Goal: Information Seeking & Learning: Learn about a topic

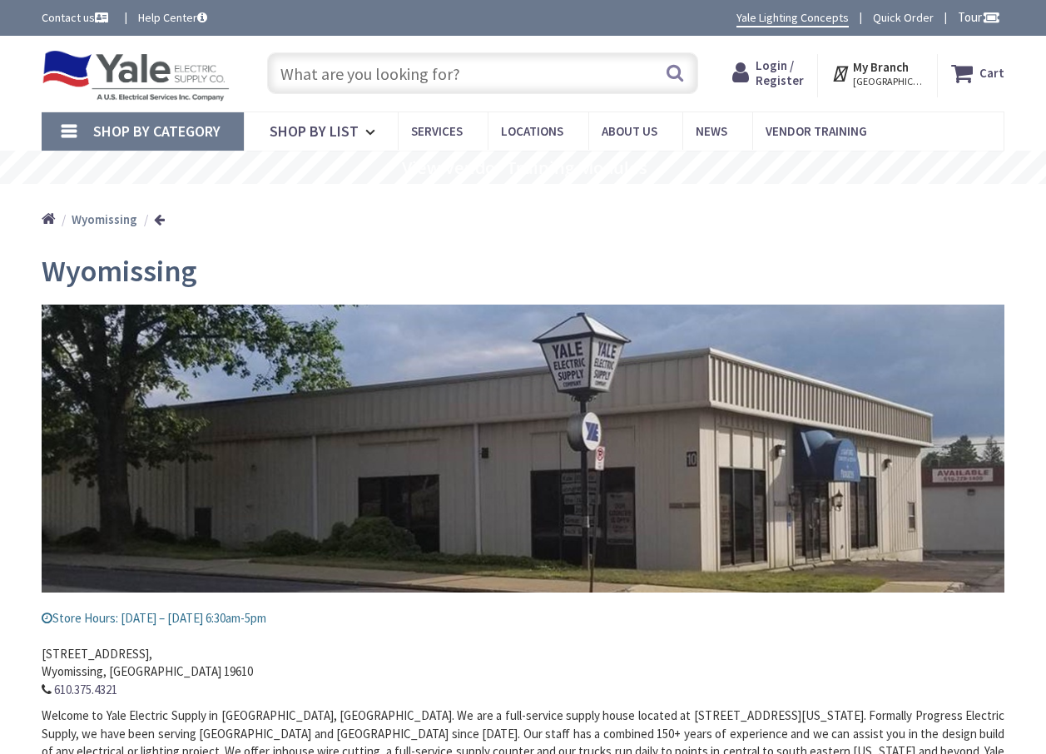
click at [467, 67] on input "text" at bounding box center [482, 73] width 431 height 42
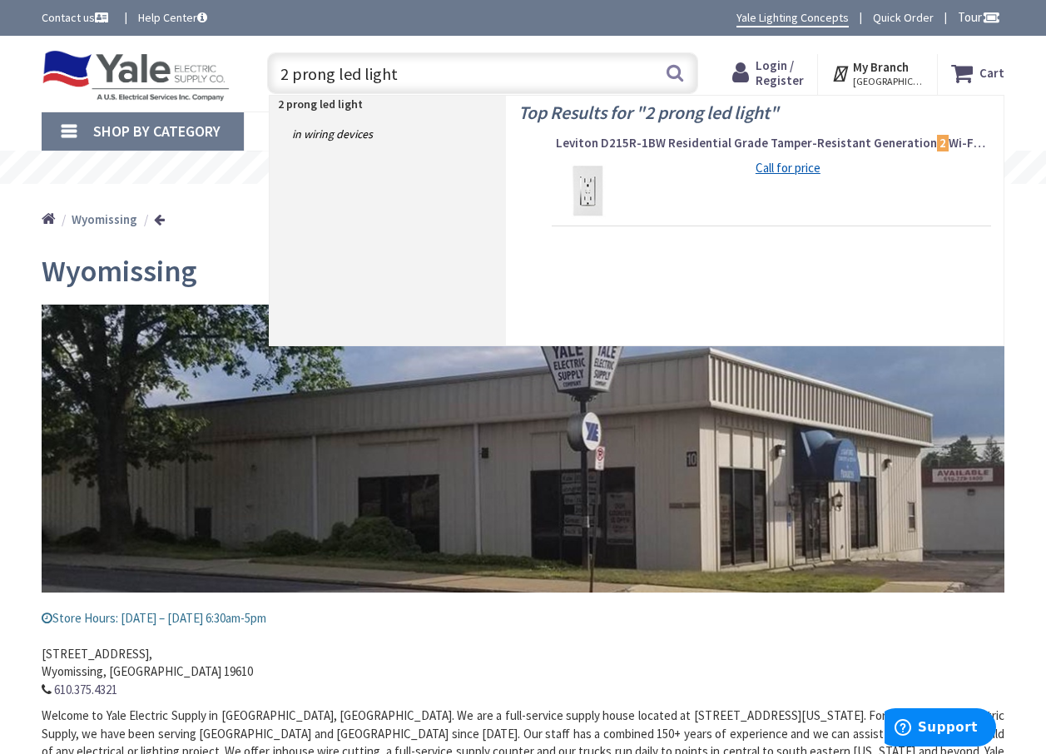
type input "2 prong led lights"
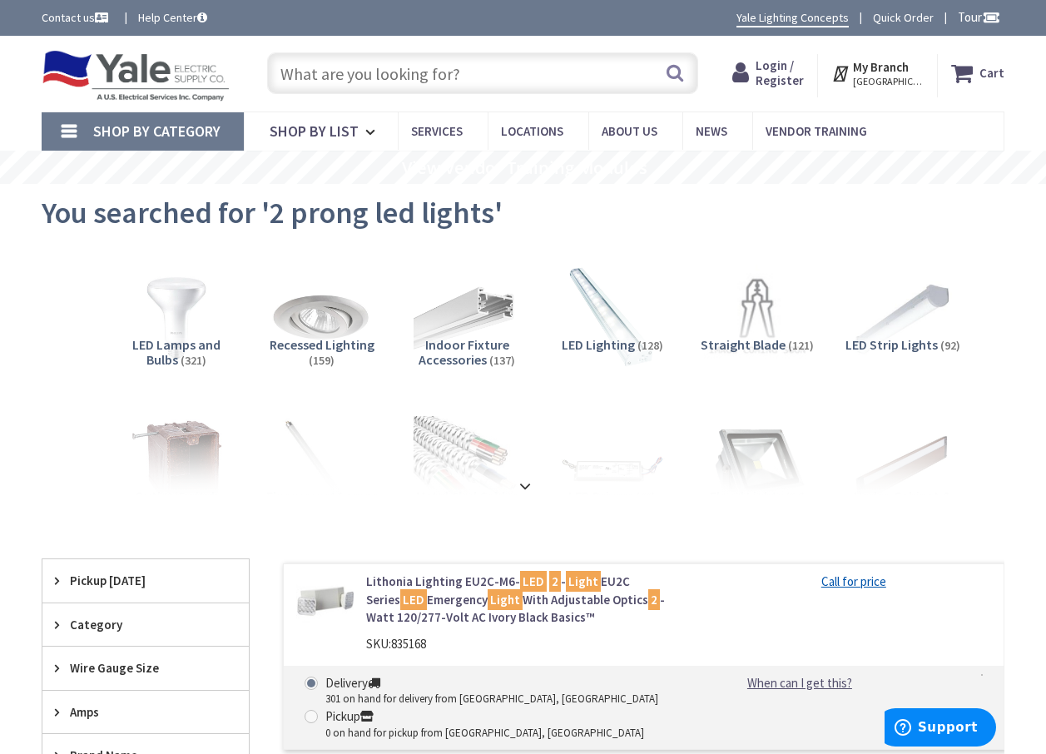
click at [458, 65] on input "text" at bounding box center [482, 73] width 431 height 42
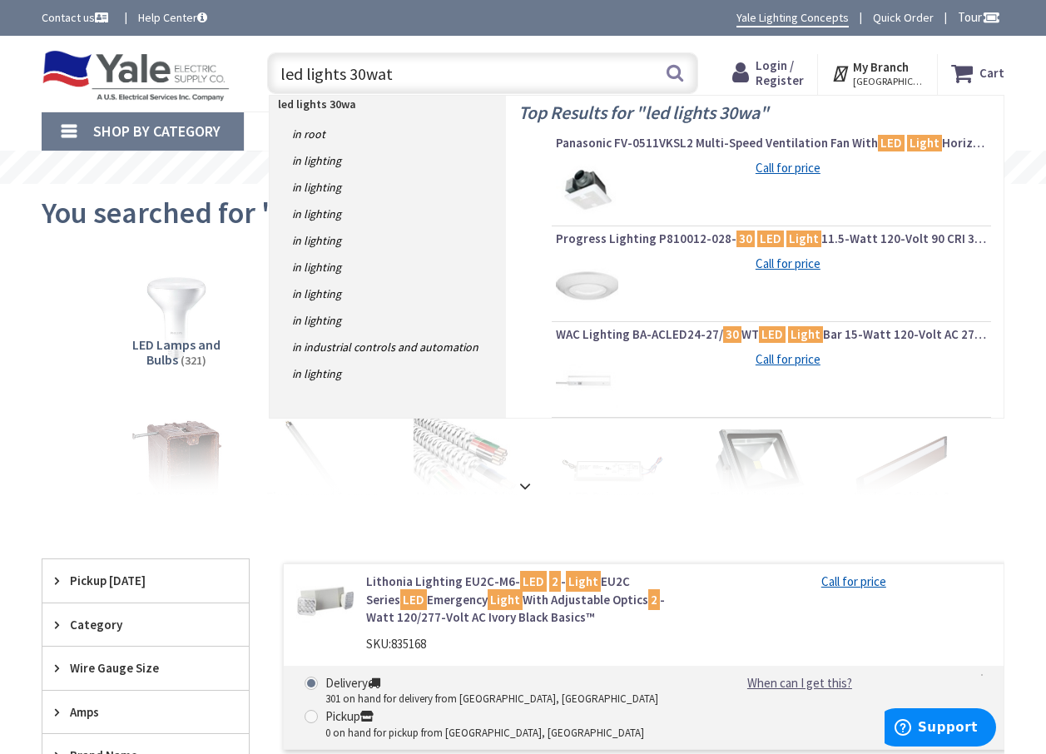
type input "led lights 30watt"
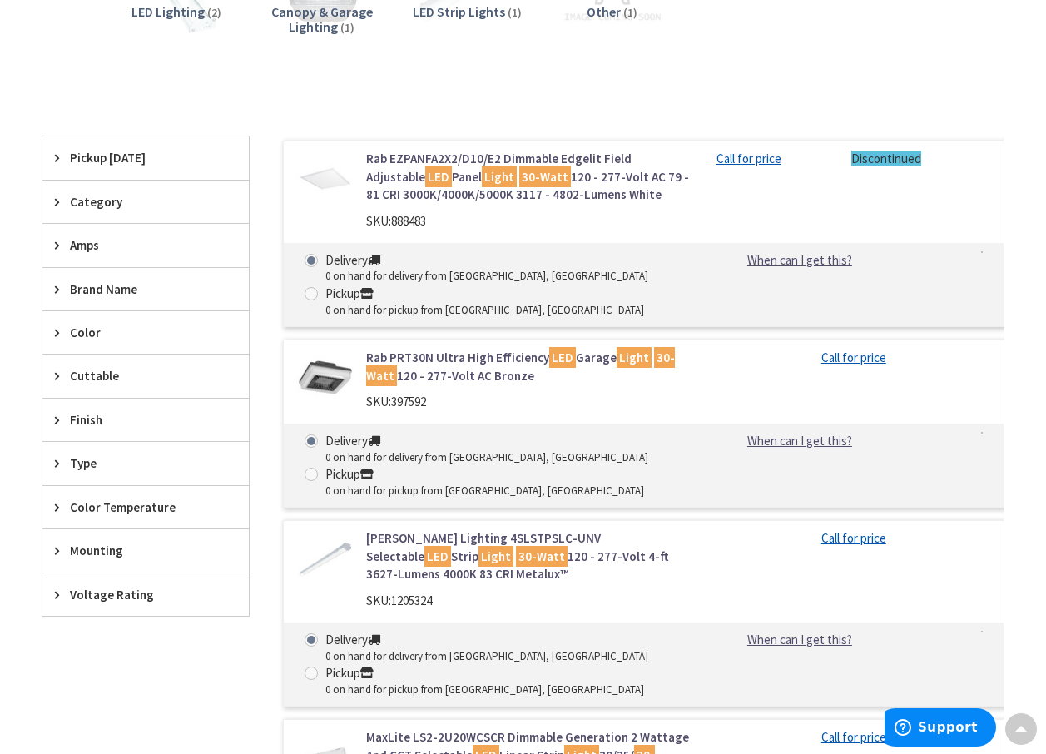
scroll to position [666, 0]
